Goal: Transaction & Acquisition: Obtain resource

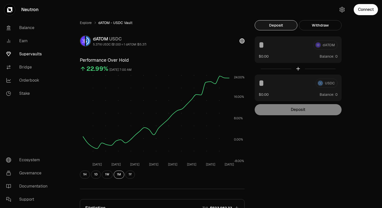
click at [38, 54] on link "Supervaults" at bounding box center [28, 53] width 53 height 13
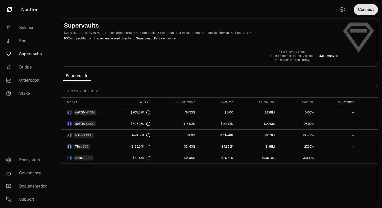
click at [361, 11] on button "Connect" at bounding box center [366, 9] width 24 height 11
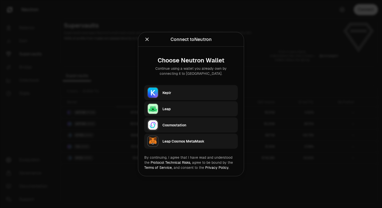
click at [191, 93] on div "Keplr" at bounding box center [198, 92] width 72 height 5
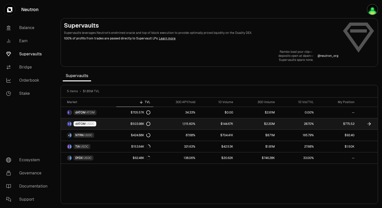
click at [85, 125] on span "dATOM" at bounding box center [80, 124] width 10 height 4
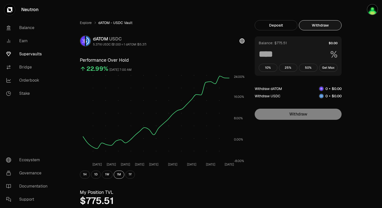
click at [330, 28] on button "Withdraw" at bounding box center [320, 25] width 43 height 10
click at [332, 68] on button "Get Max" at bounding box center [328, 68] width 19 height 8
type input "***"
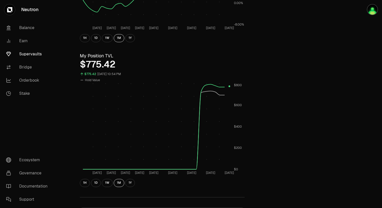
scroll to position [139, 0]
